Goal: Entertainment & Leisure: Consume media (video, audio)

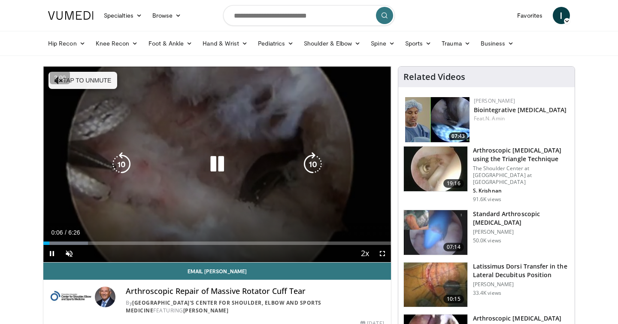
click at [223, 167] on icon "Video Player" at bounding box center [217, 164] width 24 height 24
click at [238, 159] on div "Video Player" at bounding box center [217, 163] width 209 height 17
click at [219, 160] on icon "Video Player" at bounding box center [217, 164] width 24 height 24
click at [74, 254] on span "Video Player" at bounding box center [69, 253] width 17 height 17
click at [123, 159] on icon "Video Player" at bounding box center [121, 164] width 24 height 24
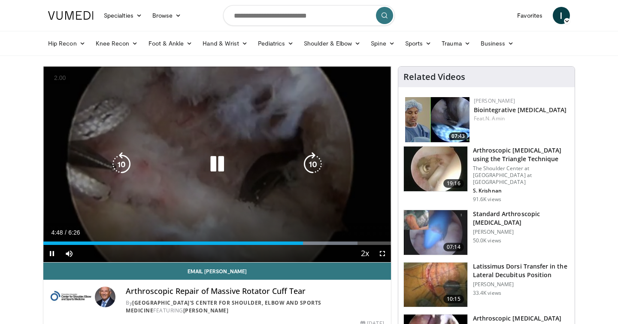
click at [219, 166] on icon "Video Player" at bounding box center [217, 164] width 24 height 24
click at [217, 165] on icon "Video Player" at bounding box center [217, 164] width 24 height 24
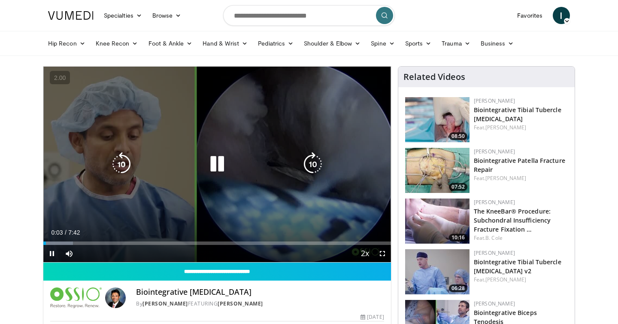
click at [211, 162] on icon "Video Player" at bounding box center [217, 164] width 24 height 24
